Goal: Find specific page/section: Find specific page/section

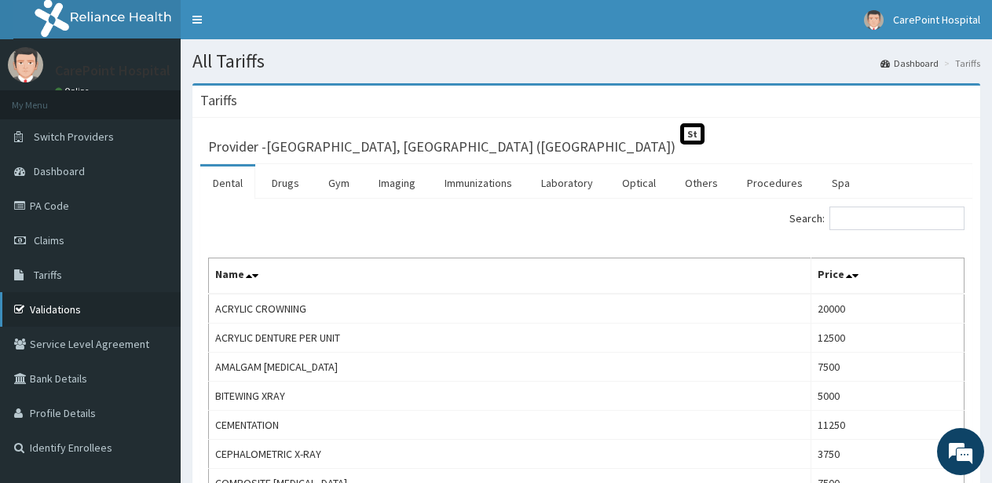
click at [82, 311] on link "Validations" at bounding box center [90, 309] width 181 height 35
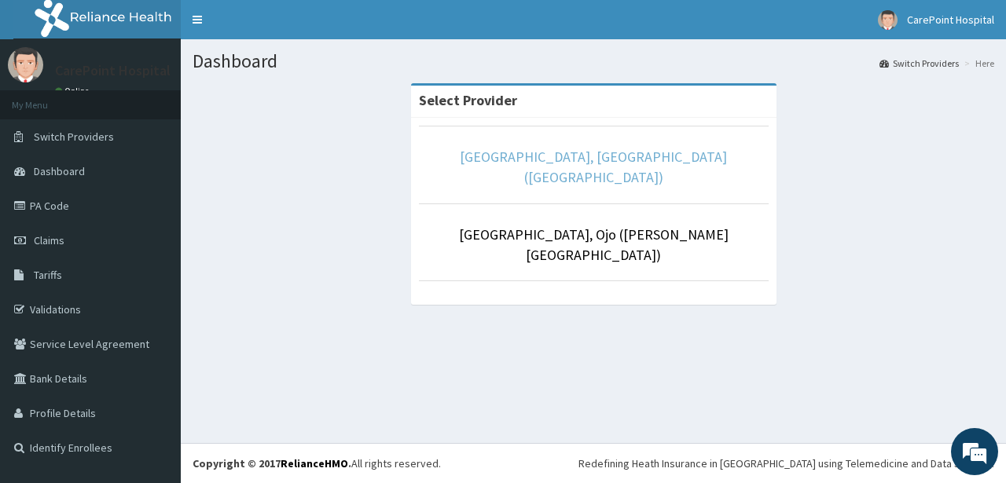
click at [607, 166] on link "[GEOGRAPHIC_DATA], [GEOGRAPHIC_DATA] ([GEOGRAPHIC_DATA])" at bounding box center [593, 167] width 267 height 38
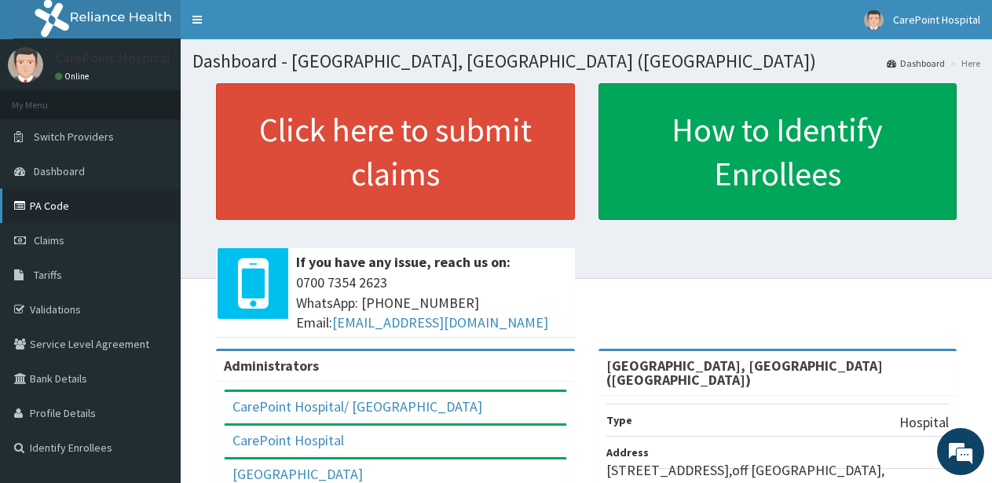
click at [76, 203] on link "PA Code" at bounding box center [90, 206] width 181 height 35
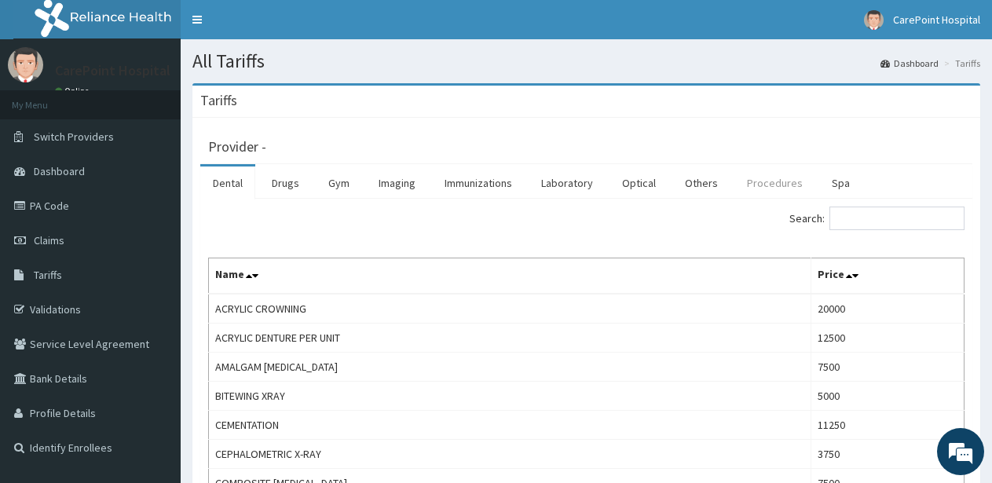
click at [772, 183] on link "Procedures" at bounding box center [775, 183] width 81 height 33
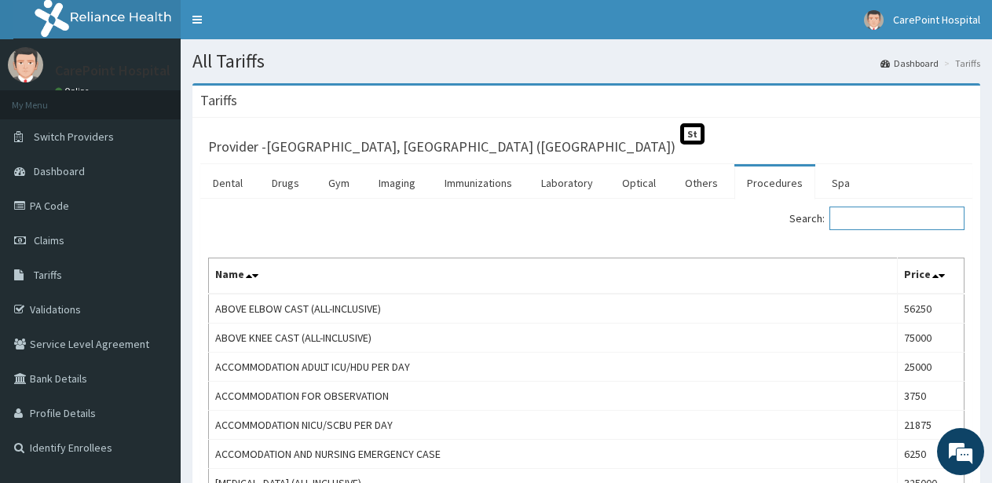
click at [882, 221] on input "Search:" at bounding box center [897, 219] width 135 height 24
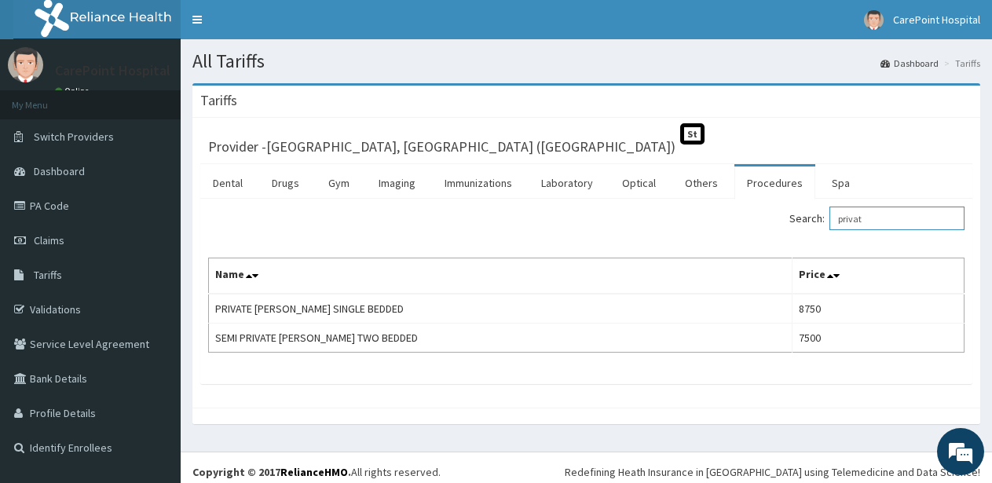
type input "privat"
click at [90, 196] on link "PA Code" at bounding box center [90, 206] width 181 height 35
